Goal: Task Accomplishment & Management: Use online tool/utility

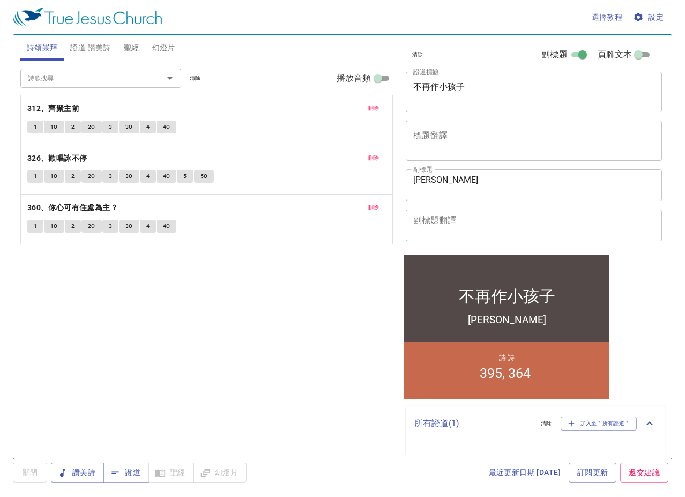
click at [325, 312] on div "詩歌搜尋 詩歌搜尋 清除 播放音頻 刪除 312、齊聚主前 1 1C 2 2C 3 3C 4 4C 刪除 326、歡唱詠不停 1 1C 2 2C 3 3C 4…" at bounding box center [206, 255] width 372 height 389
click at [376, 109] on span "刪除" at bounding box center [373, 108] width 11 height 10
click at [376, 153] on span "刪除" at bounding box center [373, 158] width 11 height 10
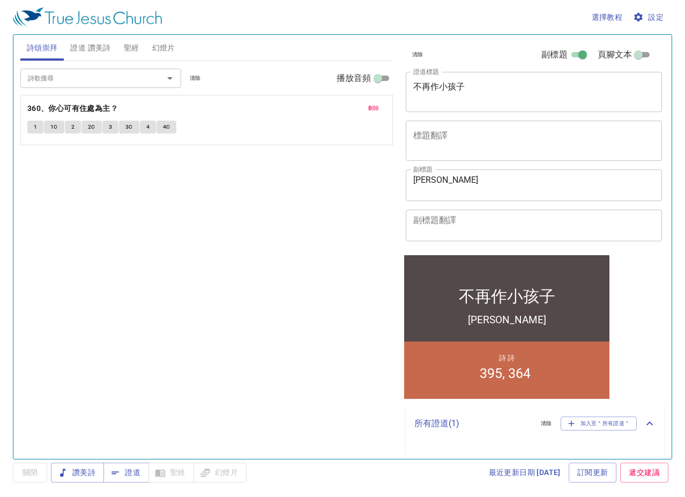
click at [376, 109] on span "刪除" at bounding box center [373, 108] width 11 height 10
click at [376, 109] on div "詩歌搜尋 詩歌搜尋 清除 播放音頻 詩頌崇拜還未選讚美詩" at bounding box center [206, 255] width 372 height 389
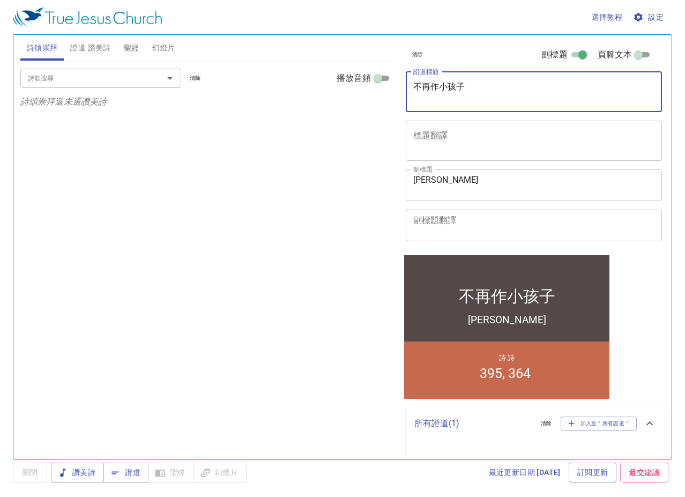
drag, startPoint x: 501, startPoint y: 92, endPoint x: 281, endPoint y: 124, distance: 222.6
click at [281, 124] on div "詩頌崇拜 證道 讚美詩 聖經 幻燈片 詩歌搜尋 詩歌搜尋 清除 播放音頻 詩頌崇拜還未選讚美詩 詩歌搜尋 詩歌搜尋 清除 播放音頻 刪除 395、向高處行 1…" at bounding box center [342, 243] width 653 height 424
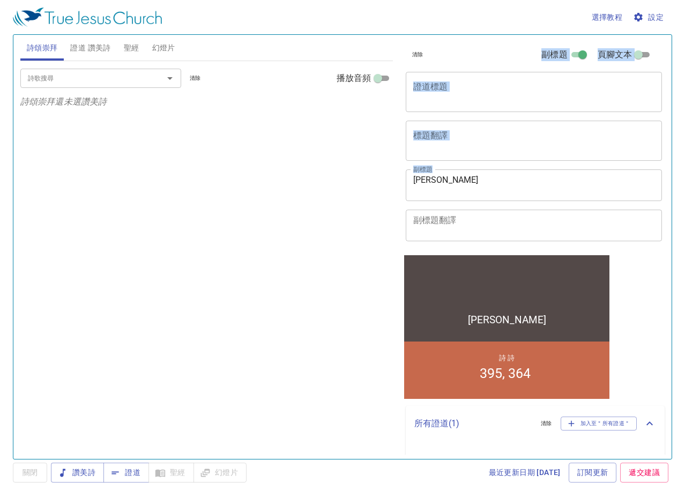
drag, startPoint x: 479, startPoint y: 174, endPoint x: 251, endPoint y: 200, distance: 228.8
click at [253, 200] on div "詩頌崇拜 證道 讚美詩 聖經 幻燈片 詩歌搜尋 詩歌搜尋 清除 播放音頻 詩頌崇拜還未選讚美詩 詩歌搜尋 詩歌搜尋 清除 播放音頻 刪除 395、向高處行 1…" at bounding box center [342, 243] width 653 height 424
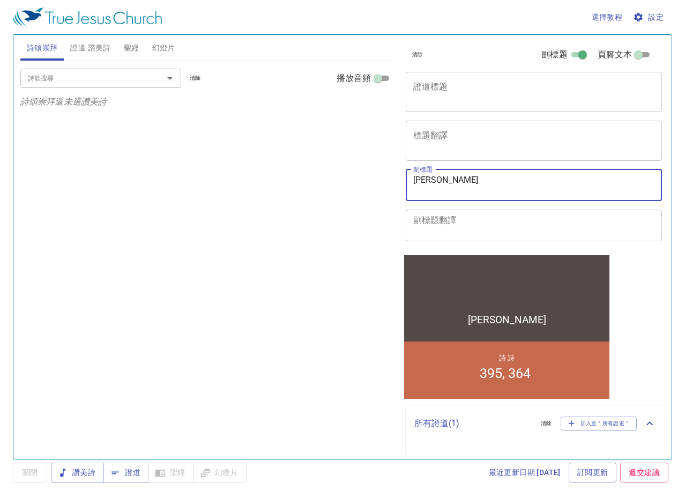
click at [461, 187] on textarea "陳義聰 弟兄" at bounding box center [534, 185] width 242 height 20
drag, startPoint x: 474, startPoint y: 184, endPoint x: 367, endPoint y: 193, distance: 107.0
click at [368, 193] on div "詩頌崇拜 證道 讚美詩 聖經 幻燈片 詩歌搜尋 詩歌搜尋 清除 播放音頻 詩頌崇拜還未選讚美詩 詩歌搜尋 詩歌搜尋 清除 播放音頻 刪除 395、向高處行 1…" at bounding box center [342, 243] width 653 height 424
click at [101, 45] on span "證道 讚美詩" at bounding box center [90, 47] width 40 height 13
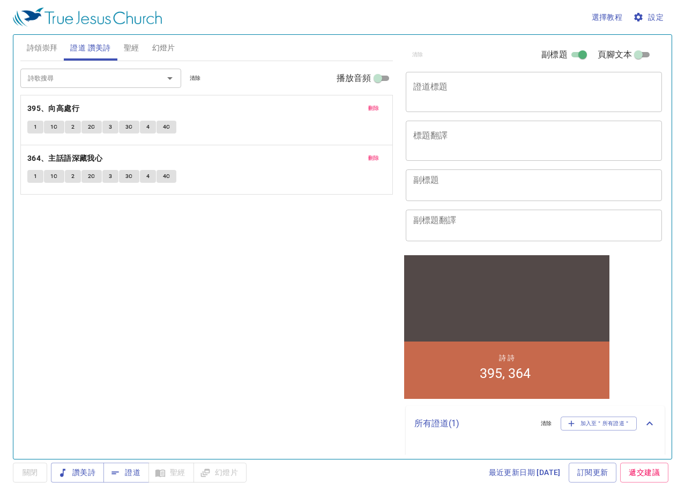
click at [376, 105] on span "刪除" at bounding box center [373, 108] width 11 height 10
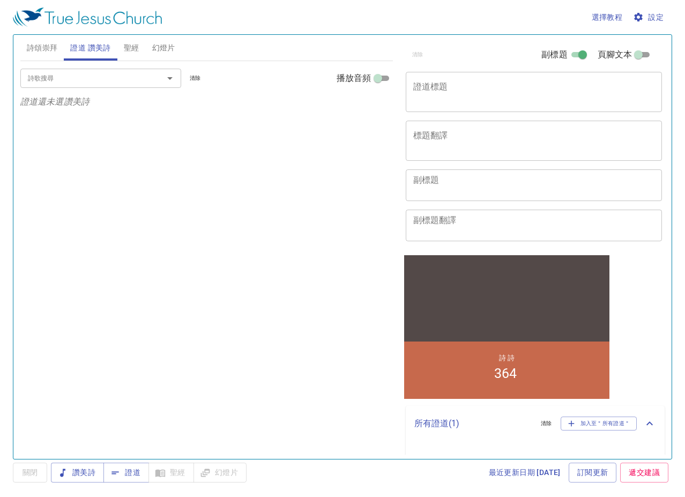
click at [376, 105] on p "證道還未選讚美詩" at bounding box center [206, 101] width 372 height 13
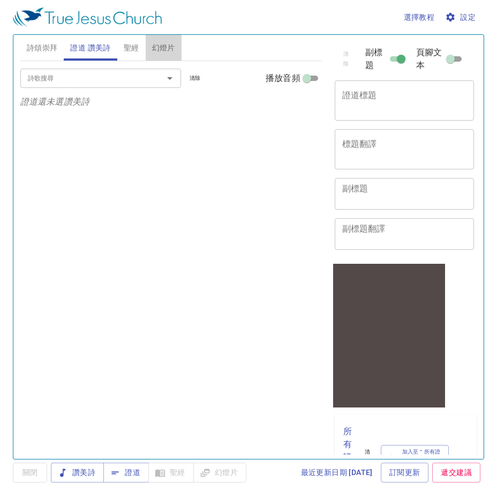
click at [168, 52] on span "幻燈片" at bounding box center [163, 47] width 23 height 13
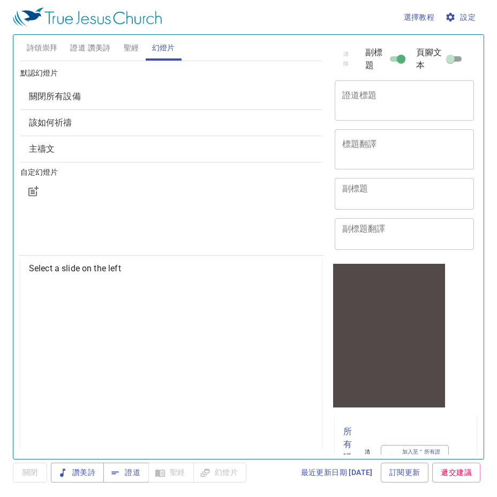
click at [236, 393] on div "讚美詩 證道 聖經 幻燈片" at bounding box center [149, 473] width 196 height 20
click at [0, 0] on span "證道" at bounding box center [0, 0] width 0 height 0
click at [96, 43] on span "證道 讚美詩" at bounding box center [90, 47] width 40 height 13
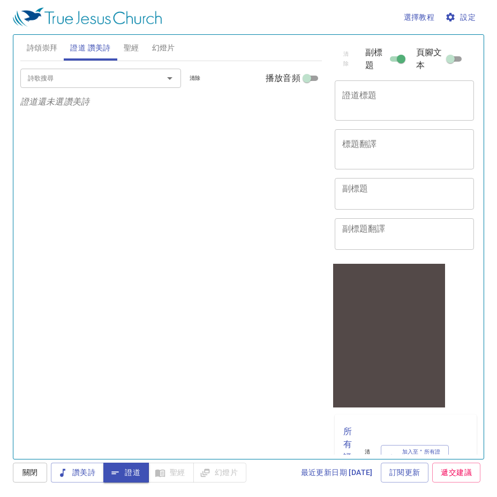
click at [406, 203] on textarea "副標題" at bounding box center [404, 193] width 125 height 20
click at [153, 241] on div "詩歌搜尋 詩歌搜尋 清除 播放音頻 證道還未選讚美詩" at bounding box center [171, 255] width 302 height 389
click at [429, 189] on div "副標題 主領：蔡永賢 x 副標題 副標題翻譯 x 副標題翻譯" at bounding box center [401, 214] width 140 height 80
click at [429, 203] on textarea "主領：蔡永賢" at bounding box center [404, 193] width 125 height 20
type textarea "主領：蔡永賢 弟兄"
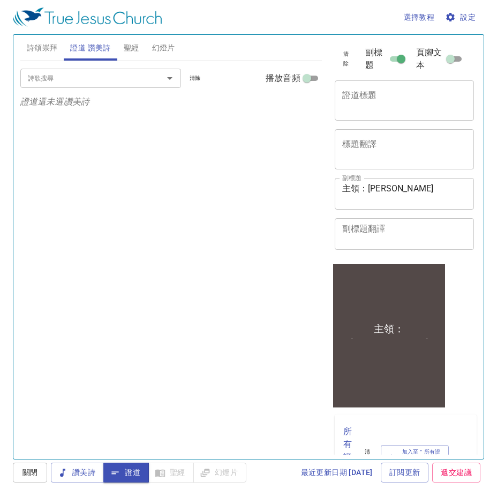
click at [38, 50] on span "詩頌崇拜" at bounding box center [42, 47] width 31 height 13
click at [65, 72] on input "詩歌搜尋" at bounding box center [85, 78] width 123 height 12
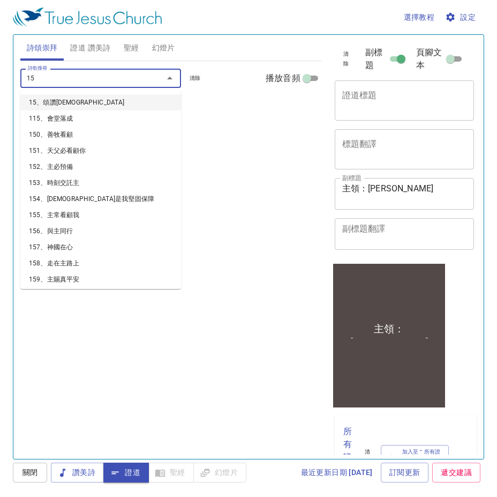
type input "151"
type input "152"
type input "153"
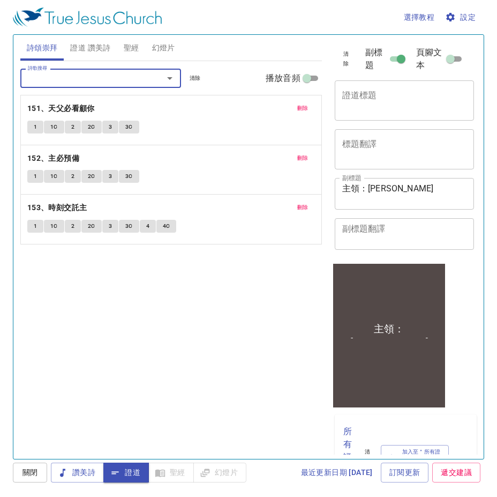
click at [87, 57] on button "證道 讚美詩" at bounding box center [90, 48] width 53 height 26
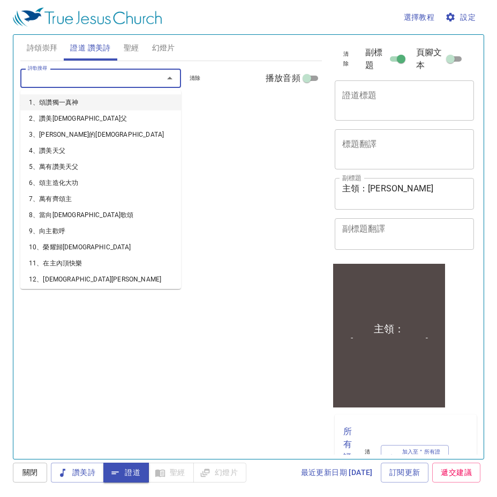
click at [77, 82] on input "詩歌搜尋" at bounding box center [85, 78] width 123 height 12
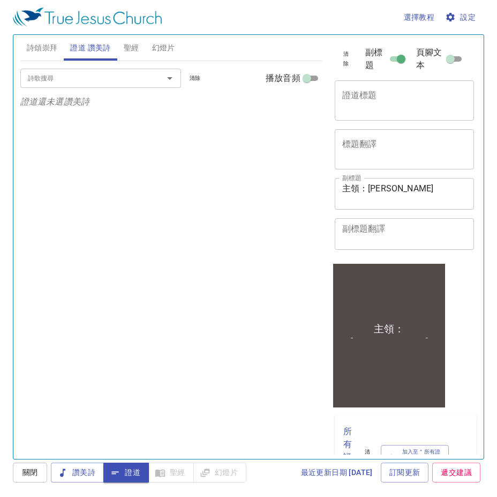
click at [106, 81] on input "詩歌搜尋" at bounding box center [85, 78] width 123 height 12
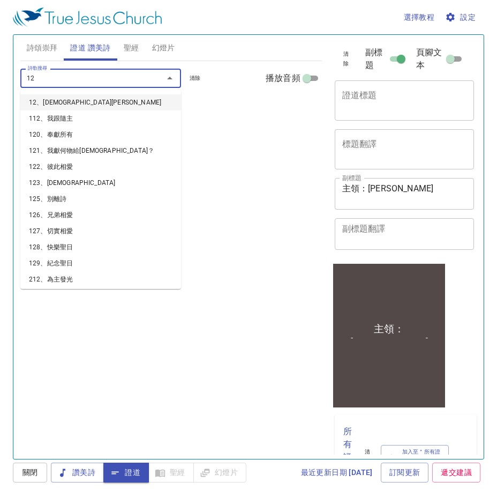
type input "129"
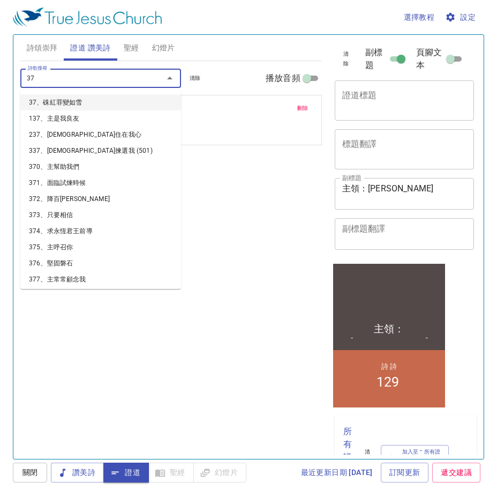
type input "378"
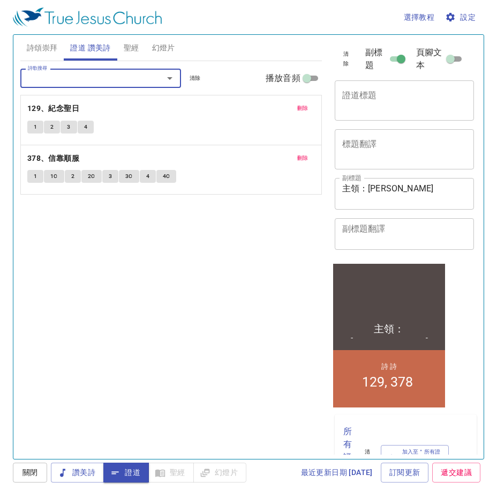
click at [414, 102] on div "x 證道標題" at bounding box center [405, 100] width 140 height 40
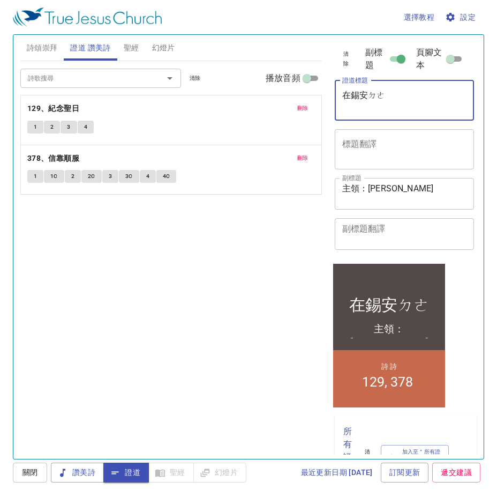
type textarea "在錫安的"
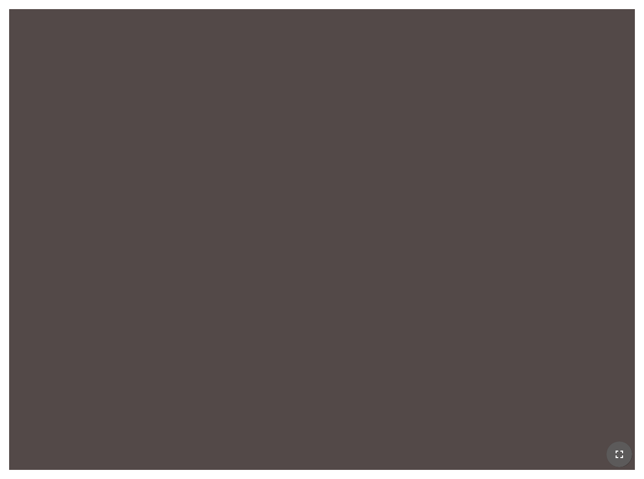
click at [608, 458] on button "button" at bounding box center [619, 454] width 26 height 26
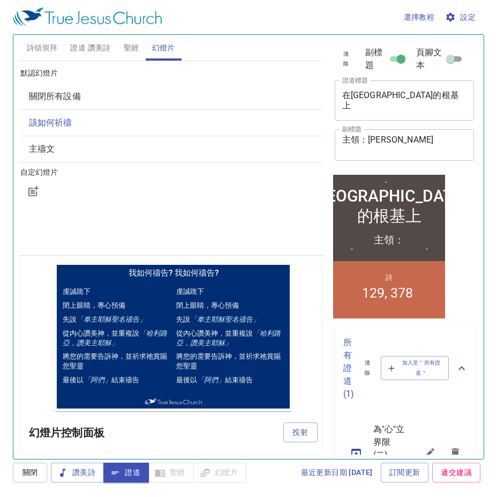
click at [241, 197] on div at bounding box center [171, 191] width 302 height 26
click at [295, 431] on span "投射" at bounding box center [300, 432] width 17 height 13
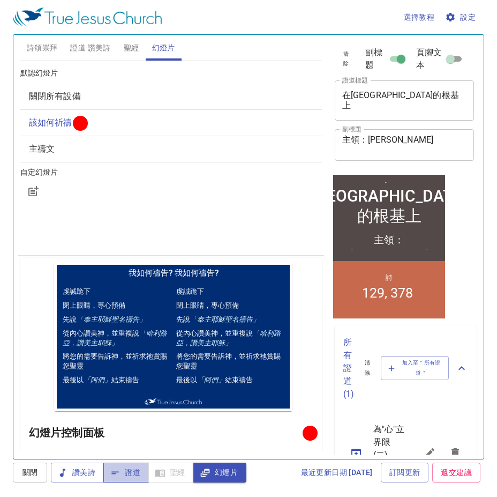
click at [0, 0] on span "證道" at bounding box center [0, 0] width 0 height 0
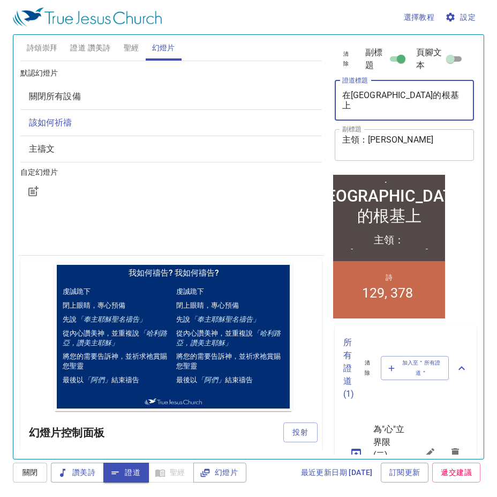
drag, startPoint x: 400, startPoint y: 111, endPoint x: 314, endPoint y: 99, distance: 87.6
click at [314, 99] on div "詩頌崇拜 證道 讚美詩 聖經 幻燈片 詩歌搜尋 詩歌搜尋 清除 播放音頻 刪除 151、天父必看顧你 1 1C 2 2C 3 3C 刪除 152、主必預備 1…" at bounding box center [248, 243] width 465 height 424
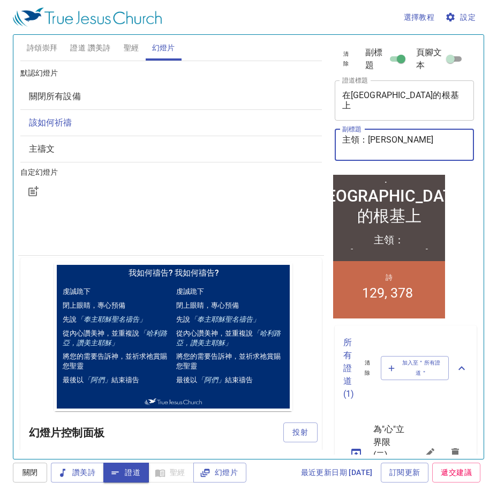
drag, startPoint x: 414, startPoint y: 155, endPoint x: 369, endPoint y: 159, distance: 44.7
click at [369, 155] on textarea "主領：[PERSON_NAME]" at bounding box center [404, 145] width 125 height 20
drag, startPoint x: 419, startPoint y: 150, endPoint x: 308, endPoint y: 147, distance: 111.0
click at [308, 147] on div "詩頌崇拜 證道 讚美詩 聖經 幻燈片 詩歌搜尋 詩歌搜尋 清除 播放音頻 刪除 151、天父必看顧你 1 1C 2 2C 3 3C 刪除 152、主必預備 1…" at bounding box center [248, 243] width 465 height 424
click at [45, 44] on span "詩頌崇拜" at bounding box center [42, 47] width 31 height 13
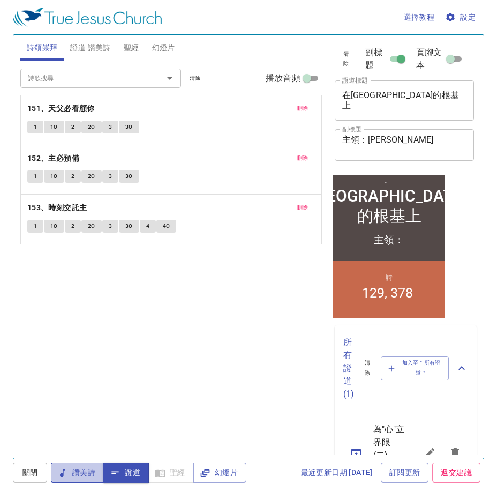
click at [87, 470] on span "讚美詩" at bounding box center [77, 472] width 36 height 13
click at [68, 105] on b "151、天父必看顧你" at bounding box center [61, 108] width 68 height 13
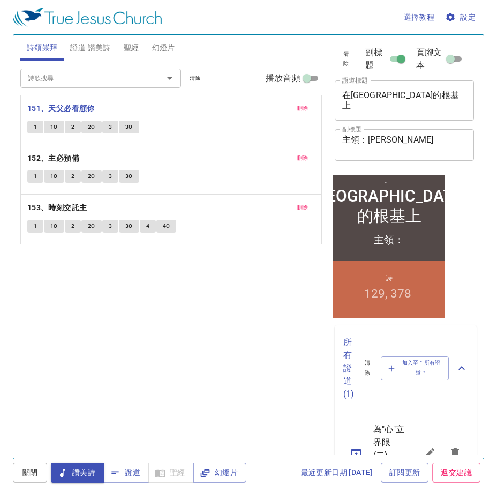
click at [31, 130] on button "1" at bounding box center [35, 127] width 16 height 13
click at [0, 0] on span "讚美詩" at bounding box center [0, 0] width 0 height 0
click at [71, 161] on b "152、主必預備" at bounding box center [53, 158] width 52 height 13
click at [37, 181] on span "1" at bounding box center [35, 176] width 3 height 10
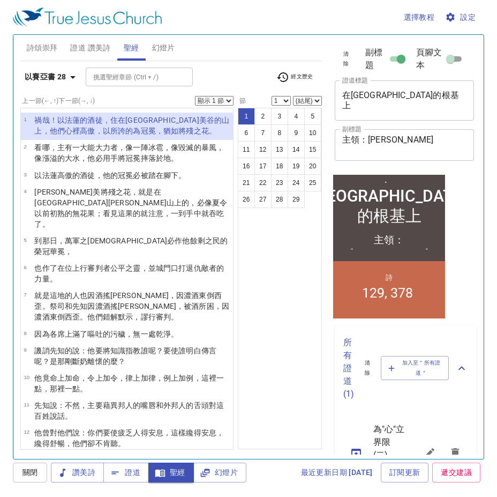
click at [279, 268] on div "1 2 3 4 5 6 7 8 9 10 11 12 13 14 15 16 17 18 19 20 21 22 23 24 25 26 27 28 29" at bounding box center [280, 278] width 84 height 341
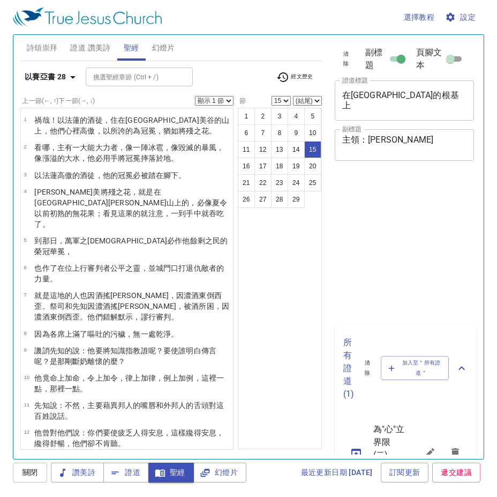
select select "15"
select select "16"
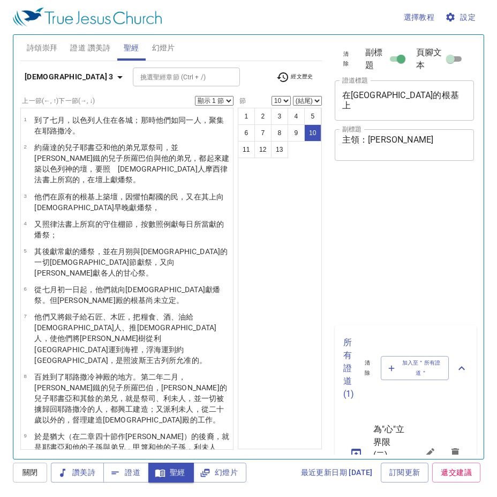
select select "10"
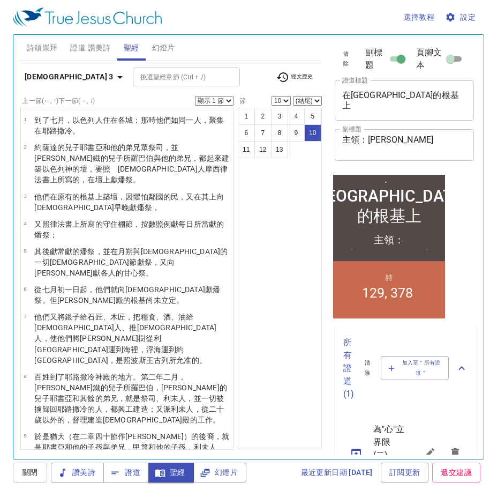
scroll to position [132, 0]
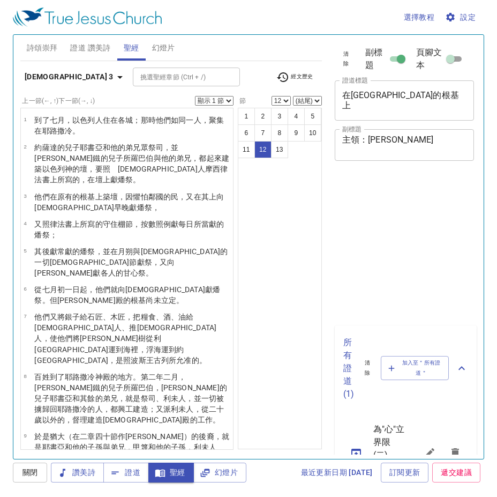
select select "12"
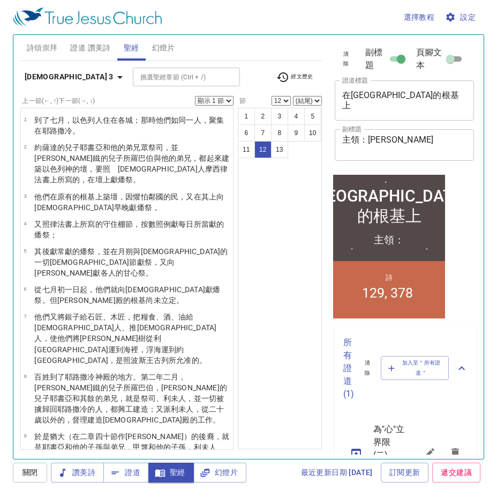
scroll to position [132, 0]
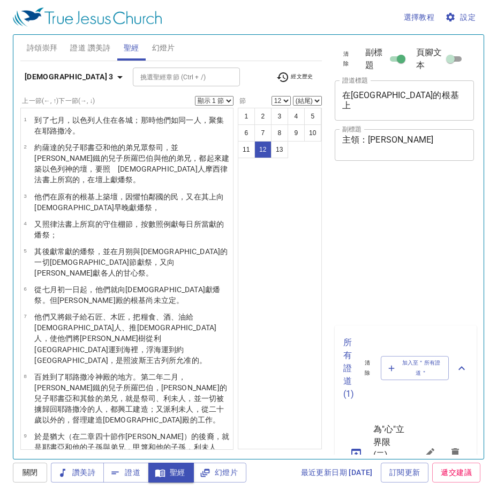
select select "12"
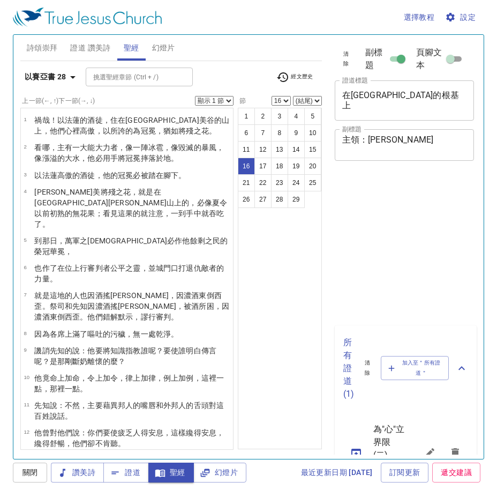
select select "16"
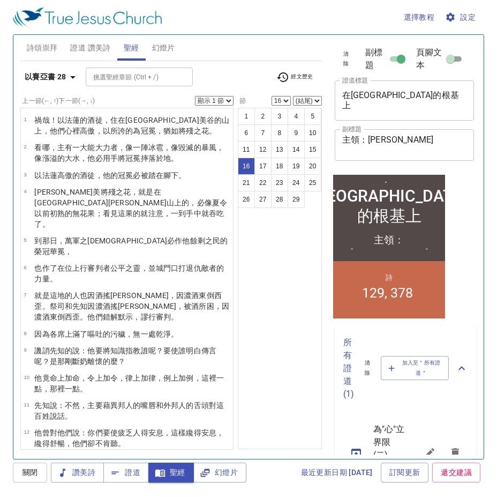
scroll to position [275, 0]
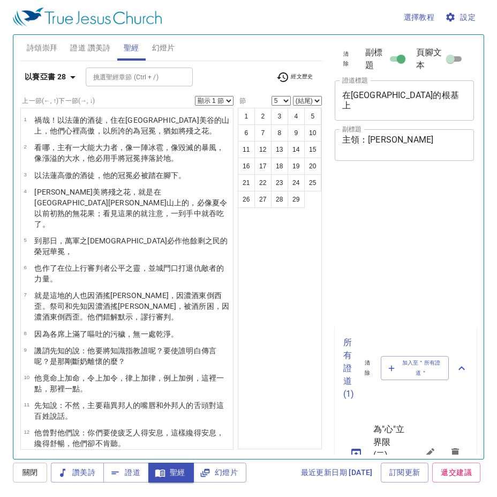
select select "5"
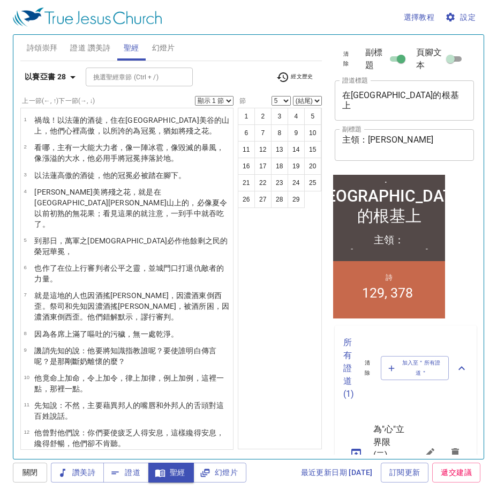
scroll to position [161, 0]
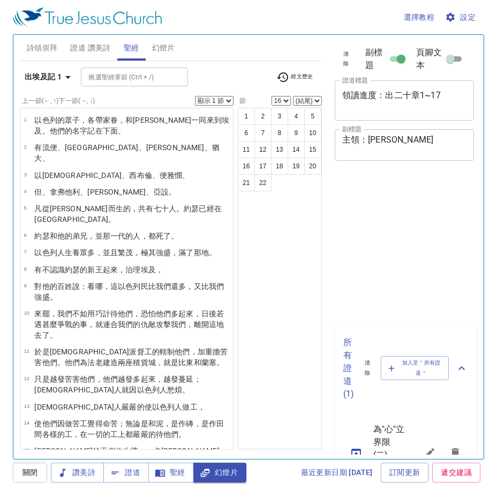
select select "16"
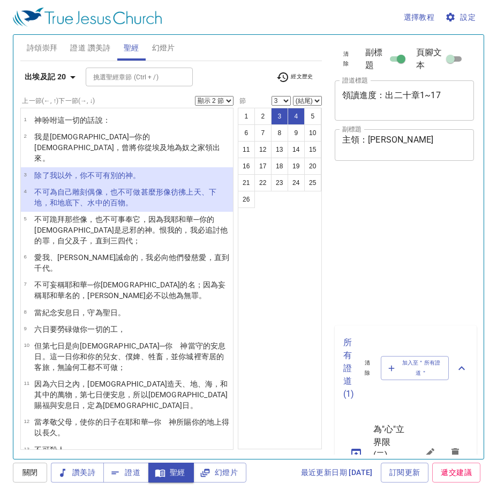
select select "2"
select select "3"
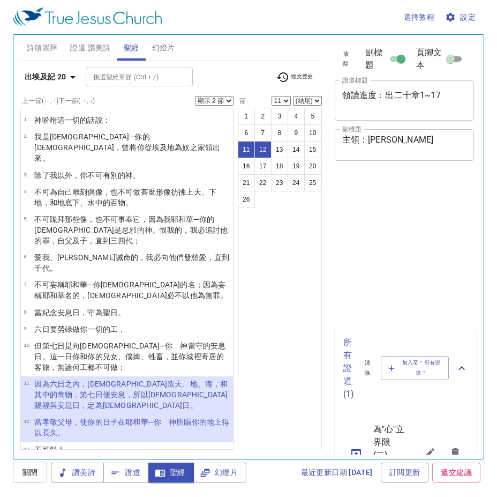
select select "2"
select select "11"
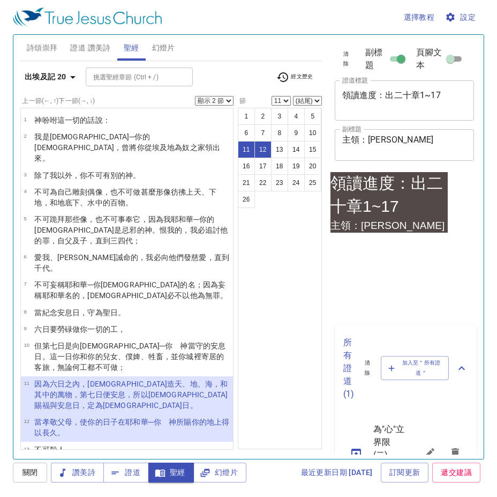
click at [341, 106] on div "領讀進度：出二十章1~17 x 證道標題" at bounding box center [405, 100] width 140 height 40
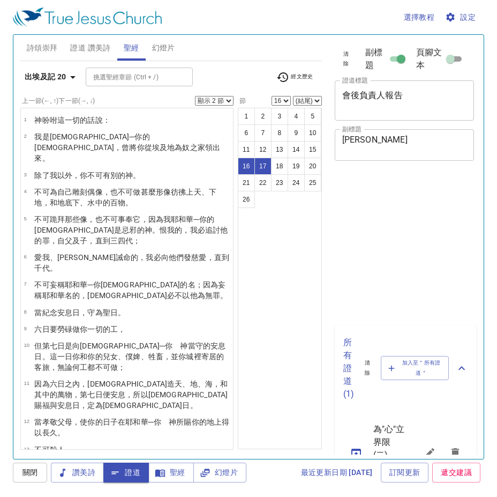
select select "2"
select select "16"
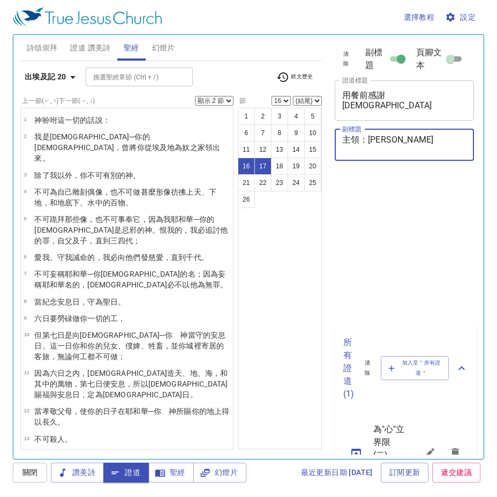
select select "2"
select select "16"
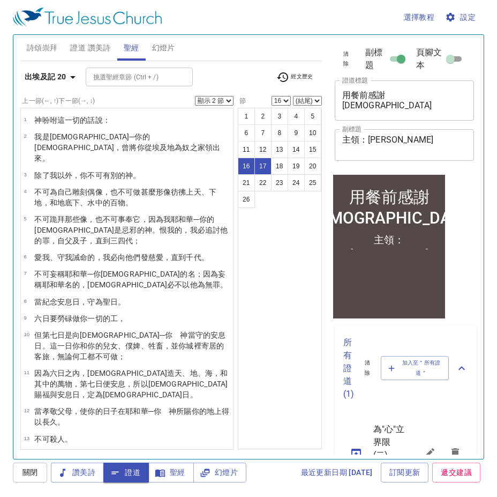
scroll to position [132, 0]
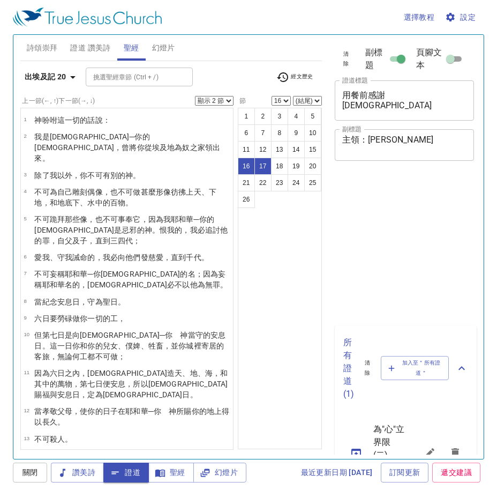
select select "2"
select select "16"
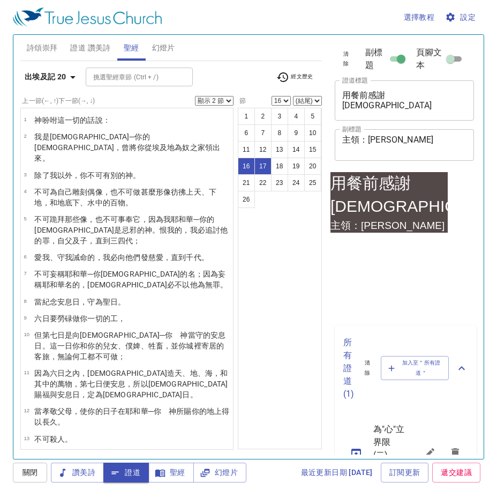
scroll to position [132, 0]
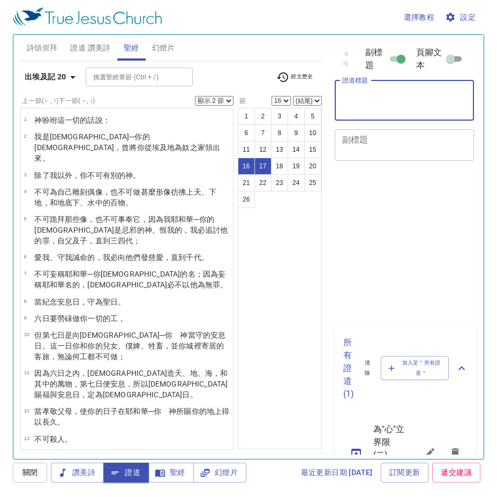
select select "2"
select select "16"
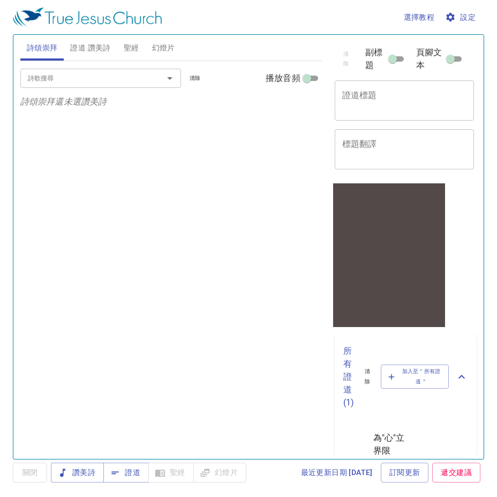
click at [391, 106] on textarea "證道標題" at bounding box center [404, 100] width 125 height 20
type textarea "亞利"
